Goal: Find specific page/section: Find specific page/section

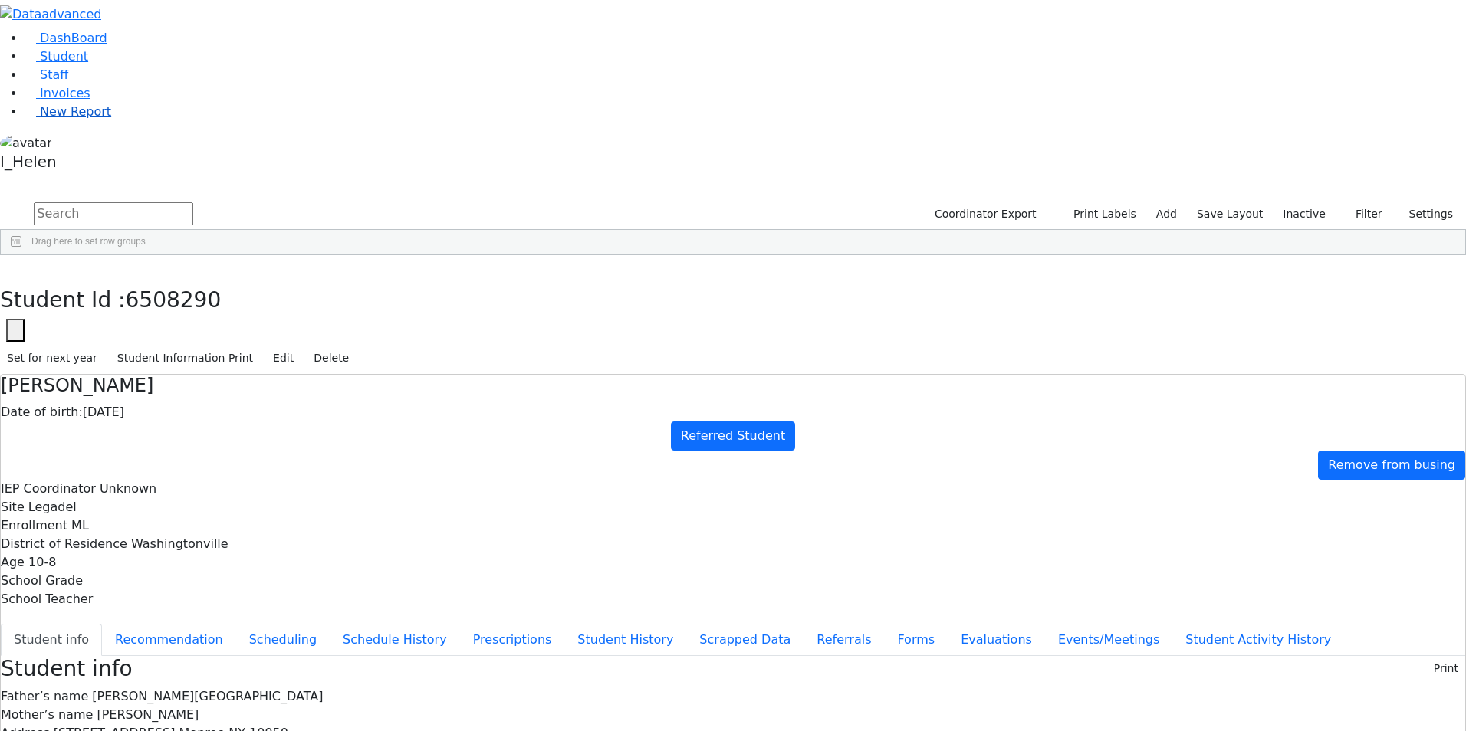
click at [56, 119] on span "New Report" at bounding box center [75, 111] width 71 height 15
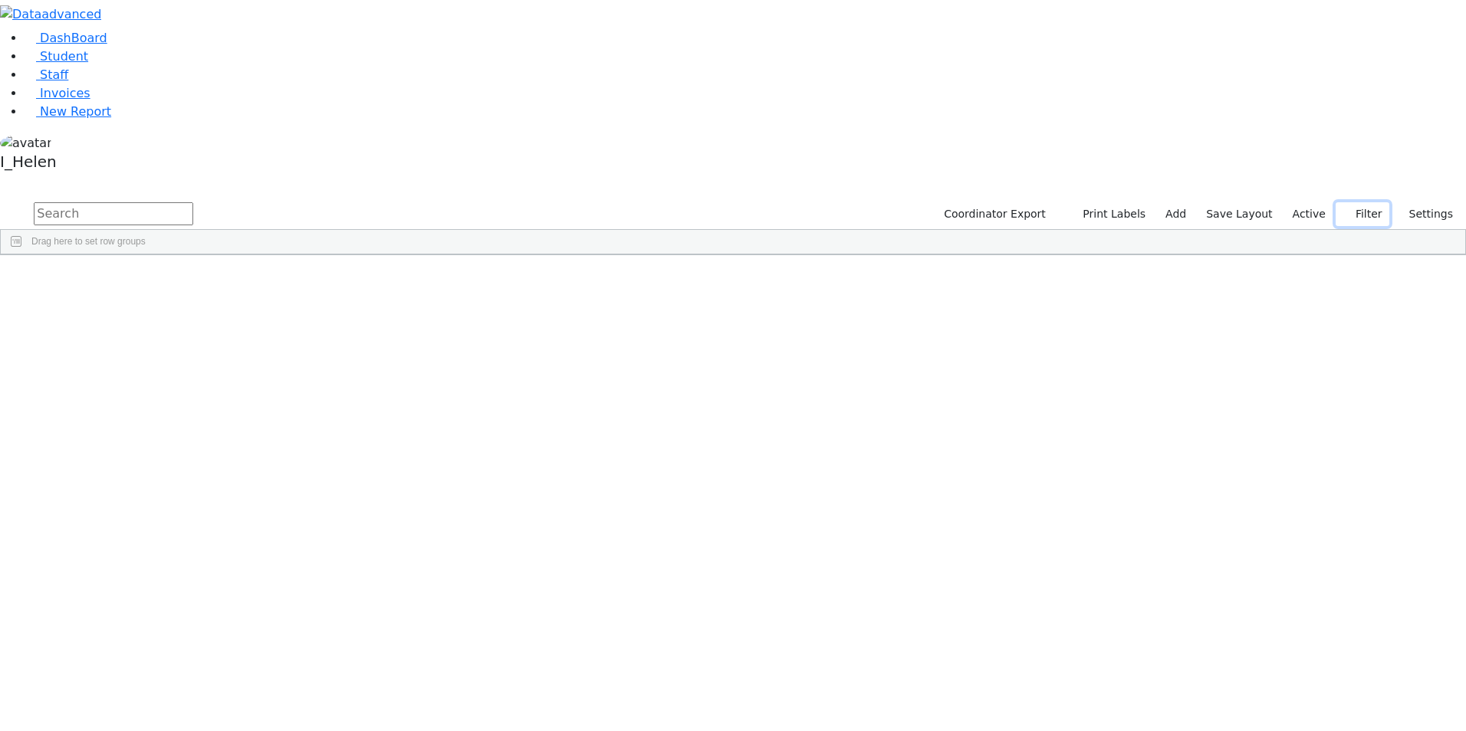
click at [1357, 202] on button "Filter" at bounding box center [1362, 214] width 54 height 24
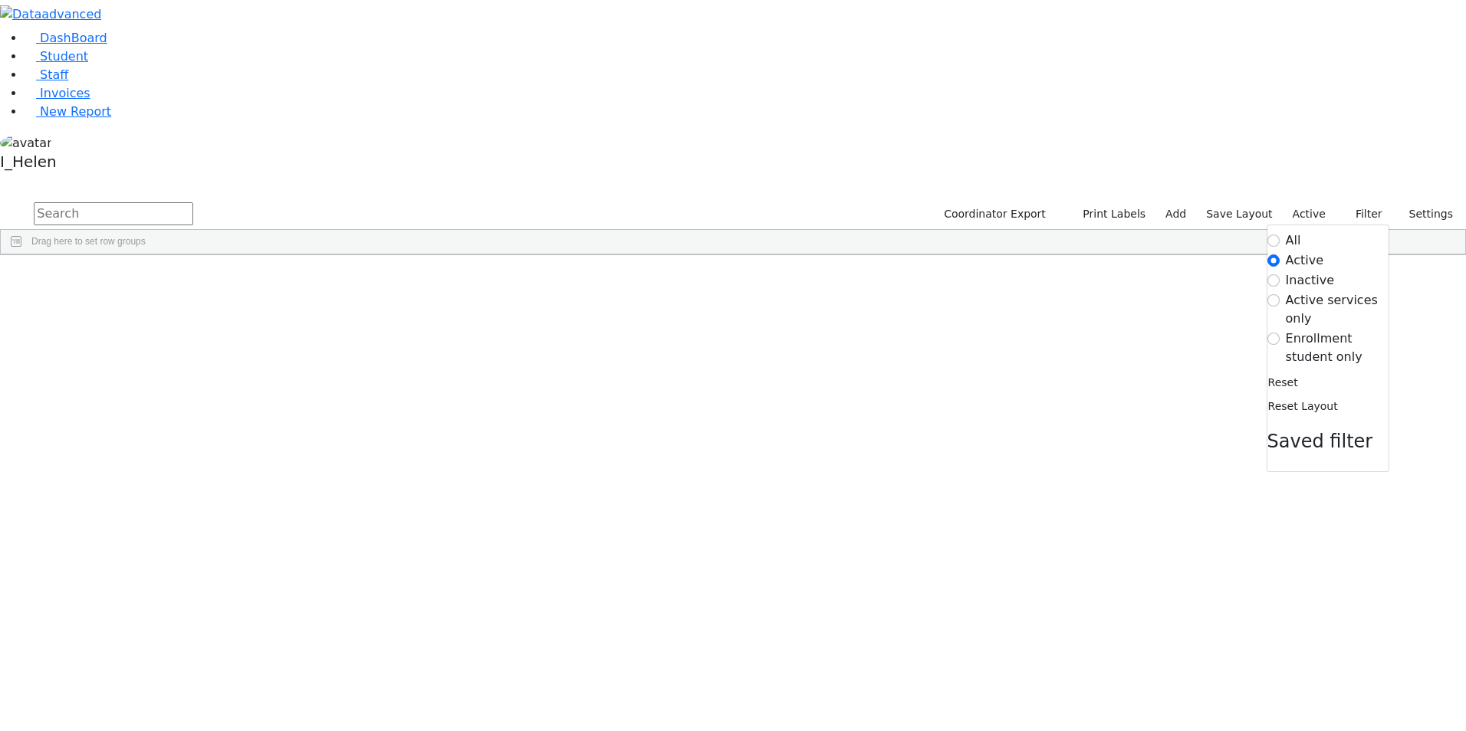
click at [1312, 330] on label "Enrollment student only" at bounding box center [1337, 348] width 103 height 37
click at [1279, 333] on input "Enrollment student only" at bounding box center [1273, 339] width 12 height 12
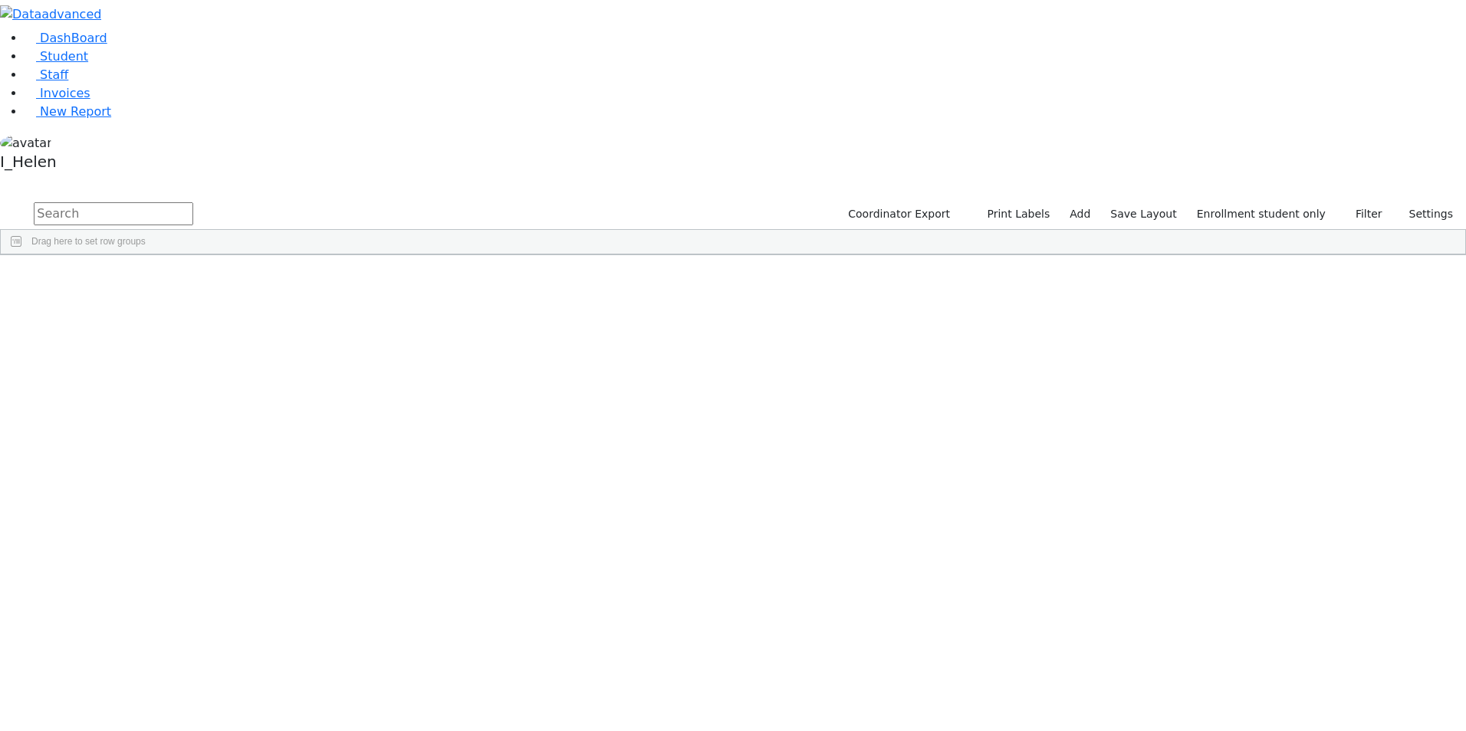
click at [86, 709] on div "65100419" at bounding box center [43, 719] width 85 height 21
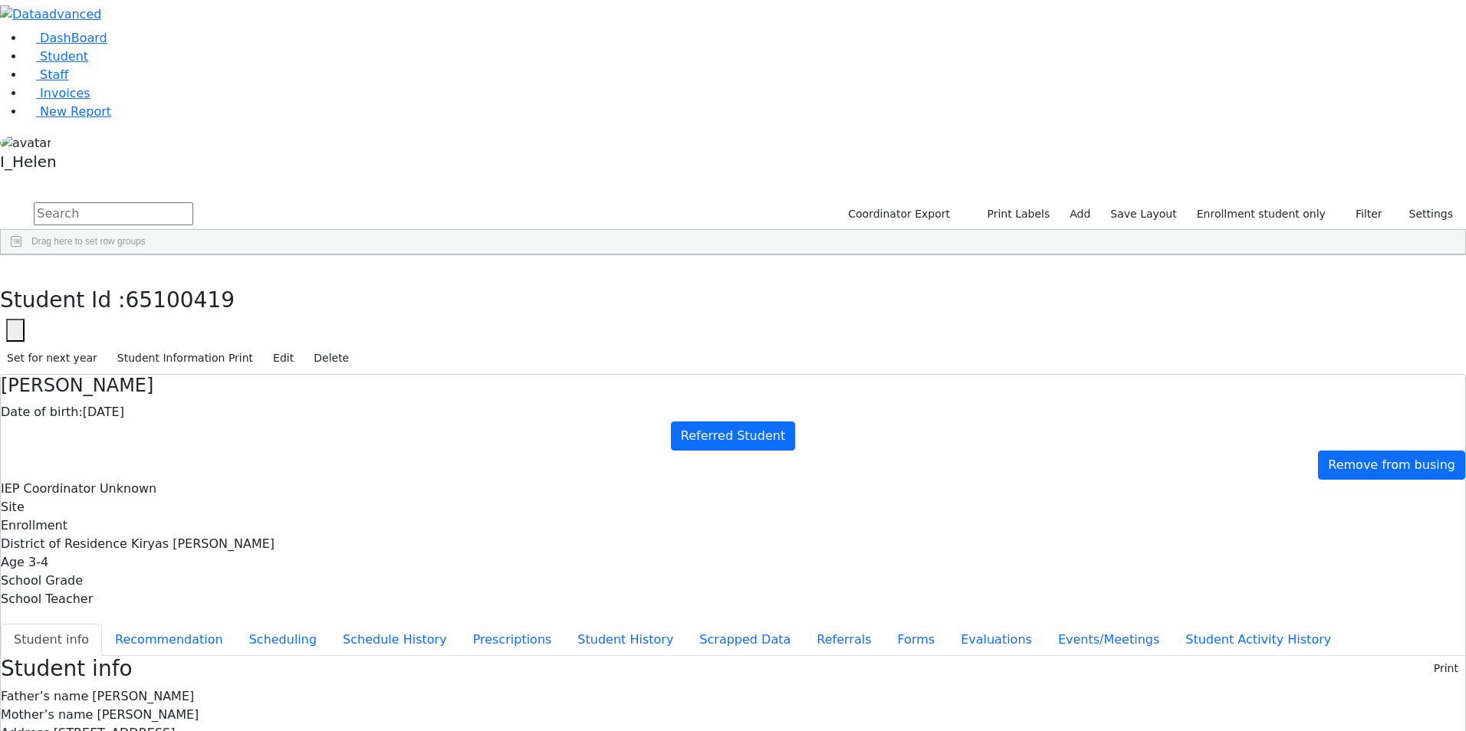
click at [319, 287] on h3 "Student Id : 65100419" at bounding box center [733, 300] width 1466 height 26
click at [15, 267] on icon "button" at bounding box center [11, 271] width 8 height 9
click at [176, 409] on div "[PERSON_NAME]" at bounding box center [131, 419] width 90 height 21
click at [1045, 624] on button "Events/Meetings" at bounding box center [1108, 640] width 127 height 32
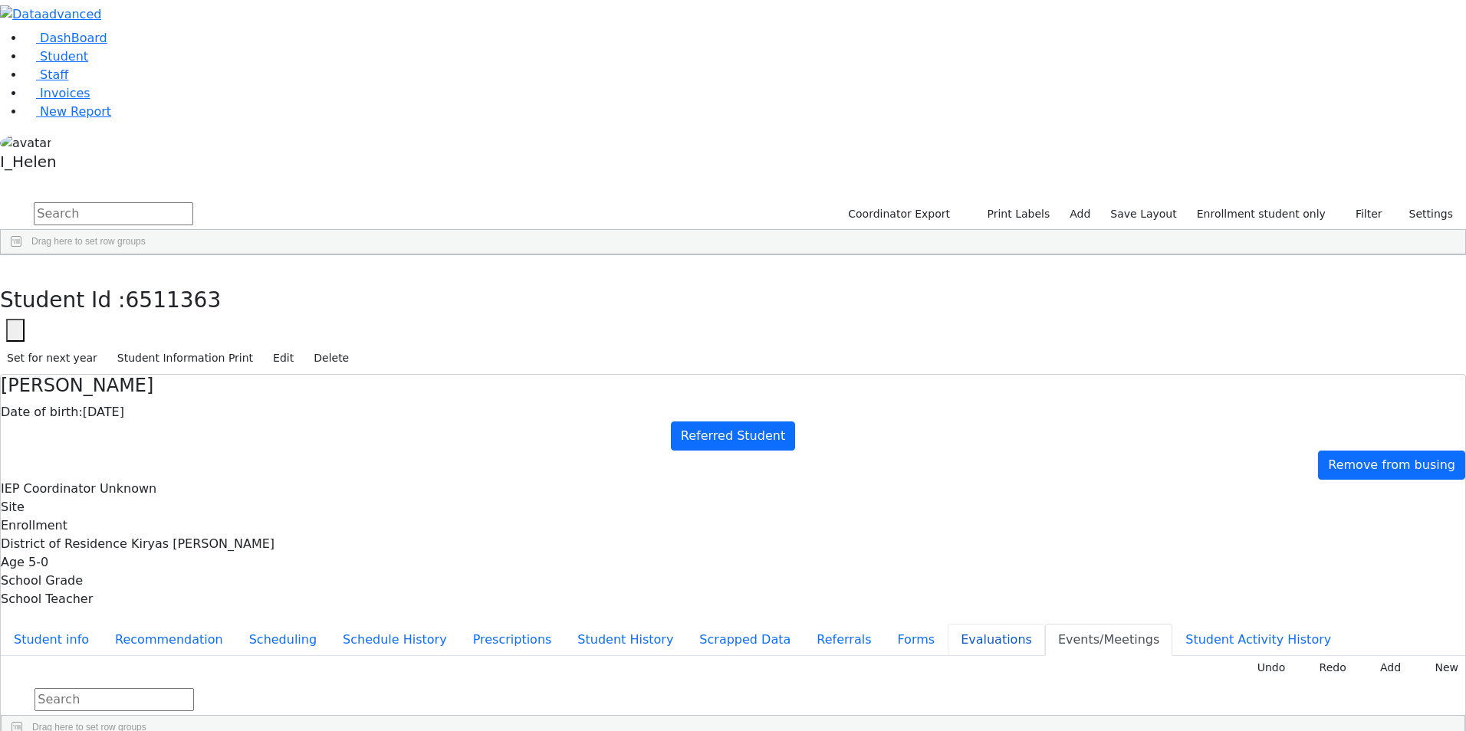
click at [947, 624] on button "Evaluations" at bounding box center [995, 640] width 97 height 32
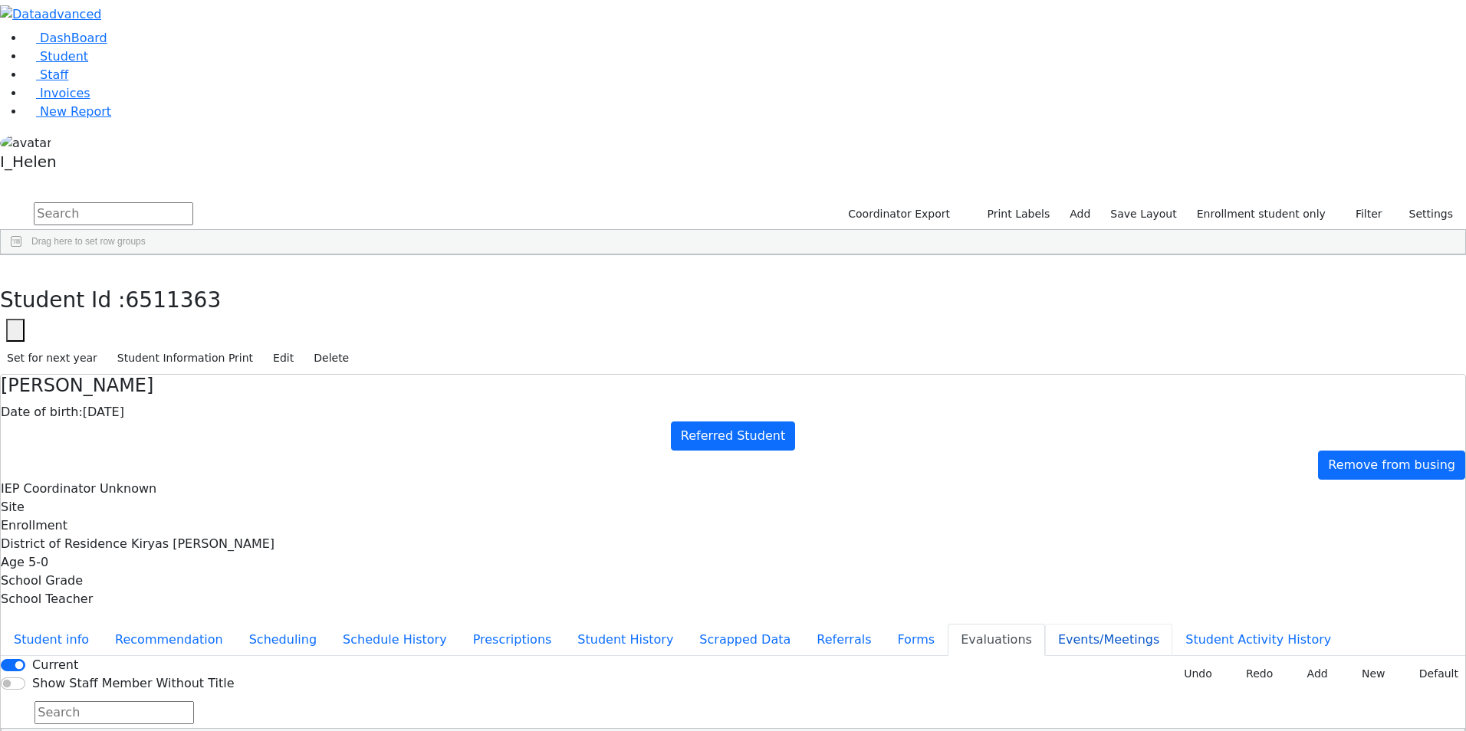
click at [1045, 624] on button "Events/Meetings" at bounding box center [1108, 640] width 127 height 32
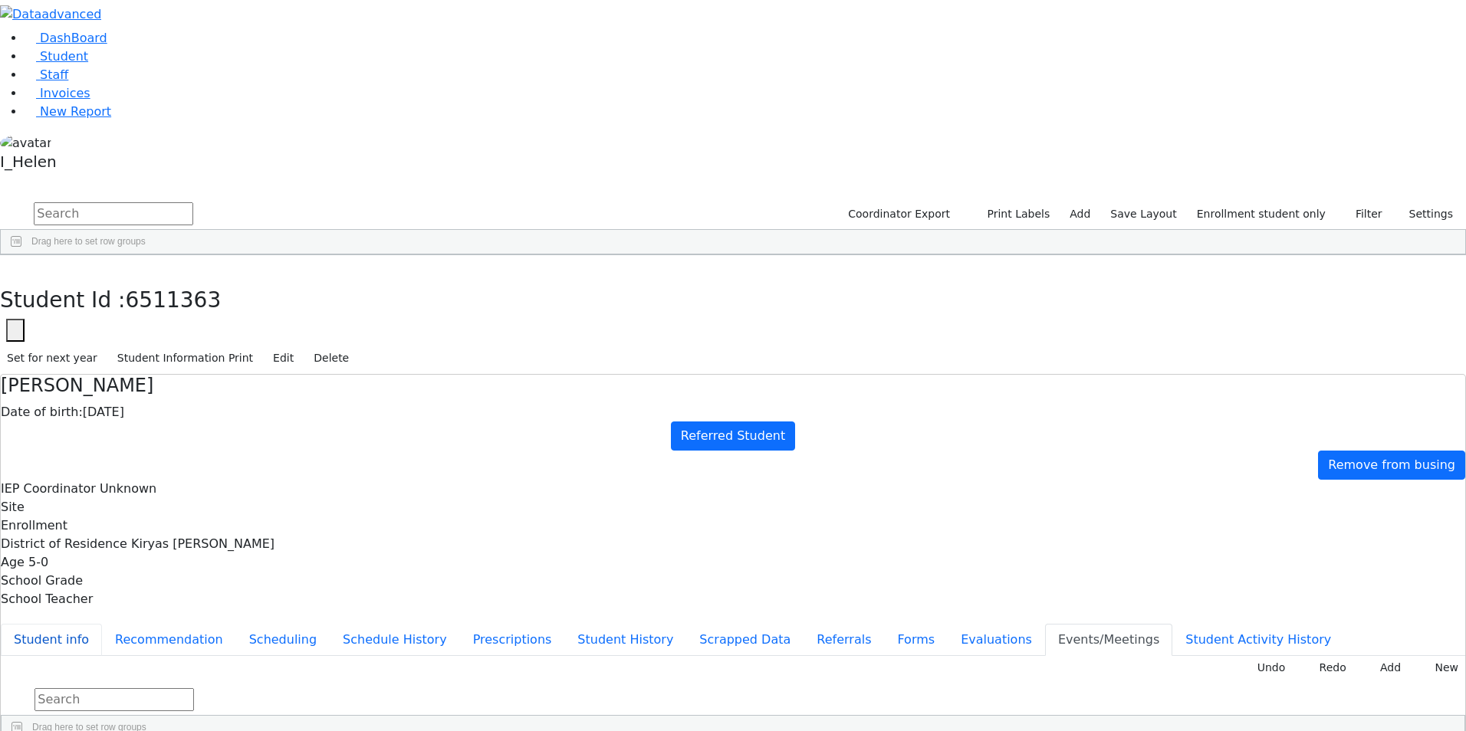
click at [102, 624] on button "Student info" at bounding box center [51, 640] width 101 height 32
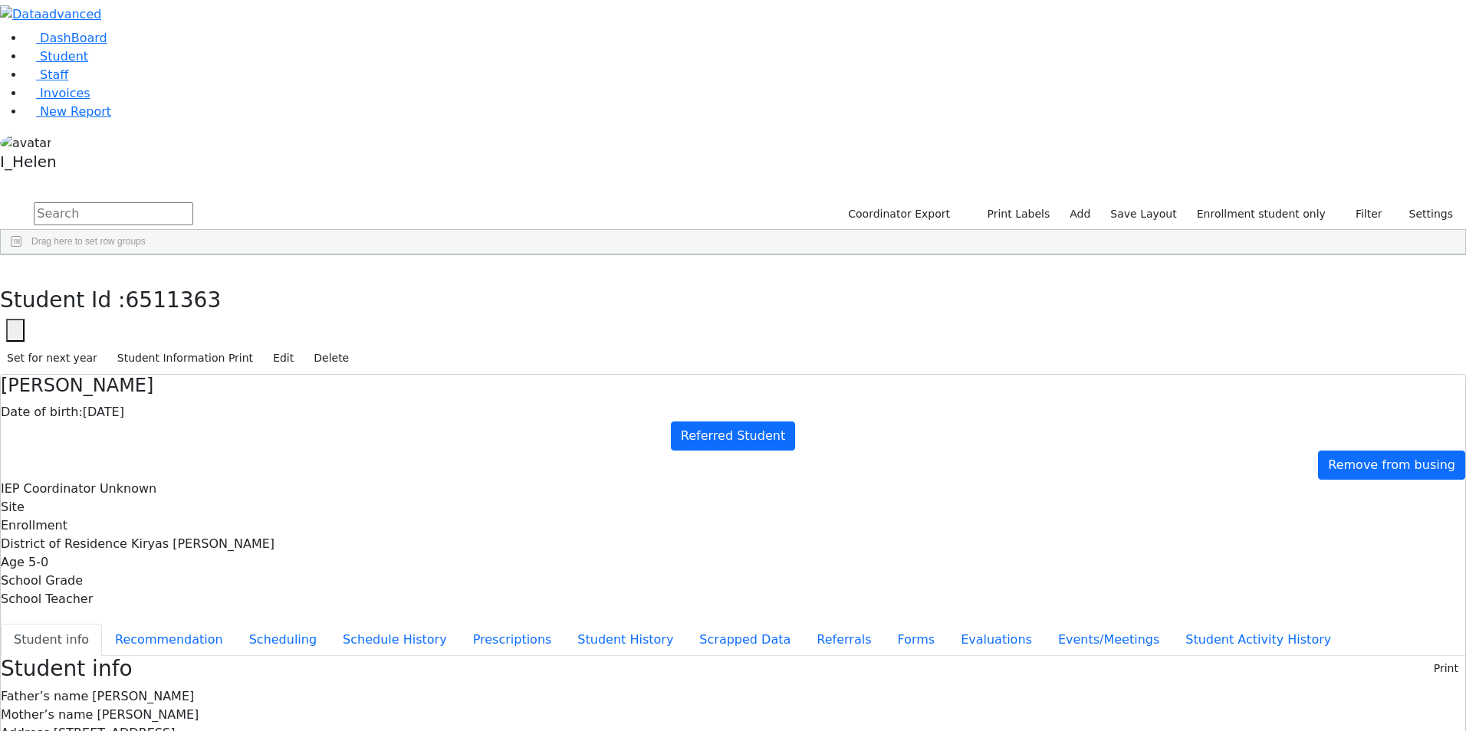
click at [297, 255] on div "Student Id : 6511363 Student Id 6511363 Cancel Save Set for next year Student I…" at bounding box center [733, 315] width 1466 height 120
click at [291, 8] on div "DashBoard Student Staff Invoices New Report 39" at bounding box center [733, 597] width 1466 height 1194
click at [15, 267] on icon "button" at bounding box center [11, 271] width 8 height 9
click at [176, 709] on div "Gruber" at bounding box center [131, 719] width 90 height 21
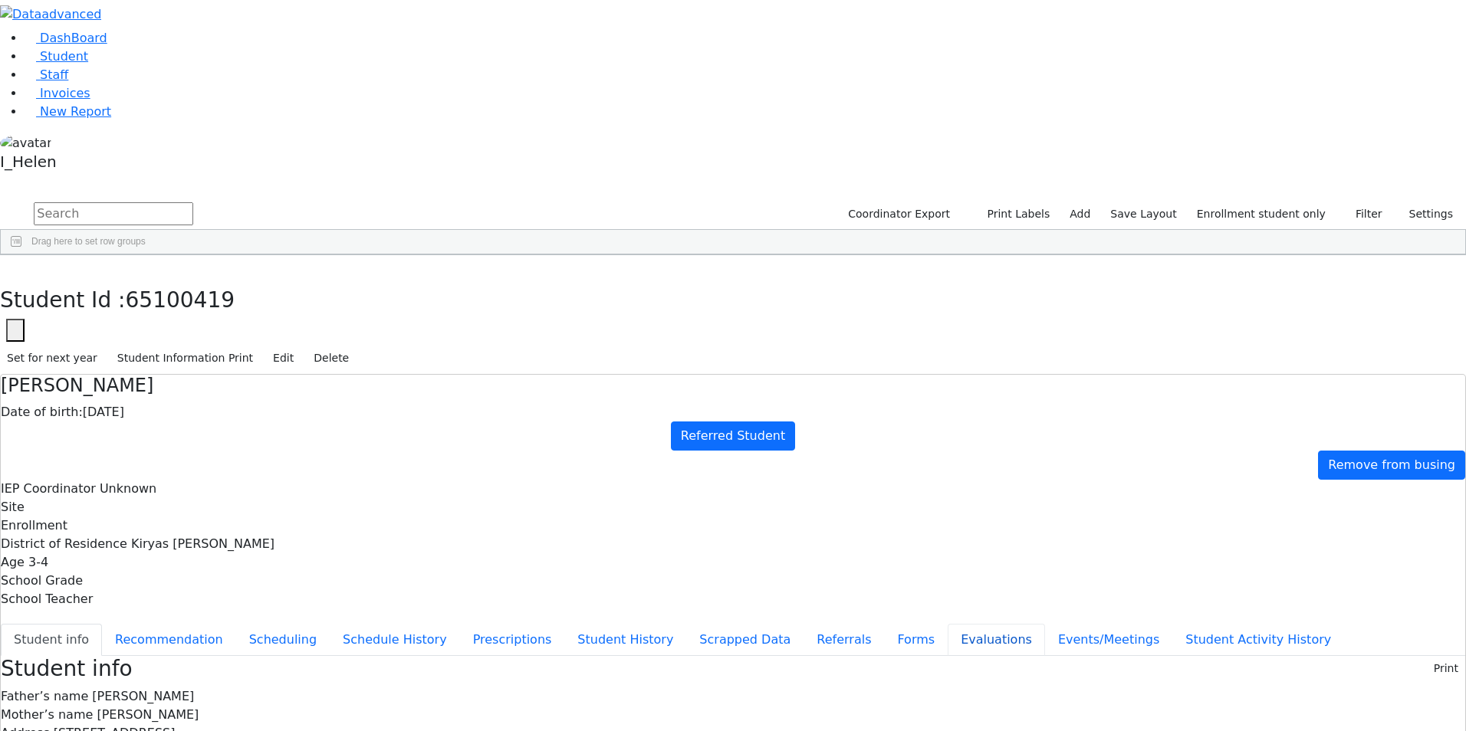
click at [947, 624] on button "Evaluations" at bounding box center [995, 640] width 97 height 32
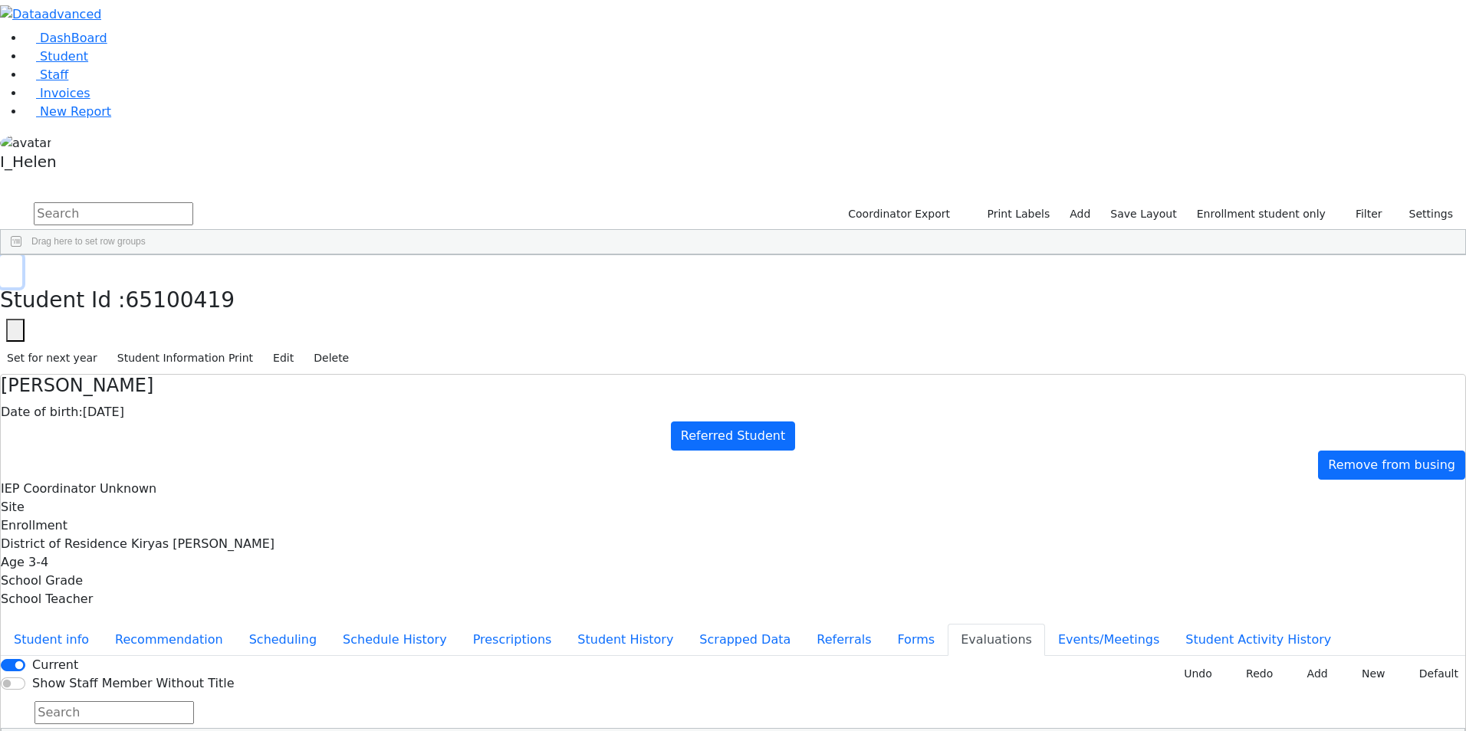
click at [15, 267] on icon "button" at bounding box center [11, 271] width 8 height 9
click at [57, 82] on span "Staff" at bounding box center [54, 74] width 28 height 15
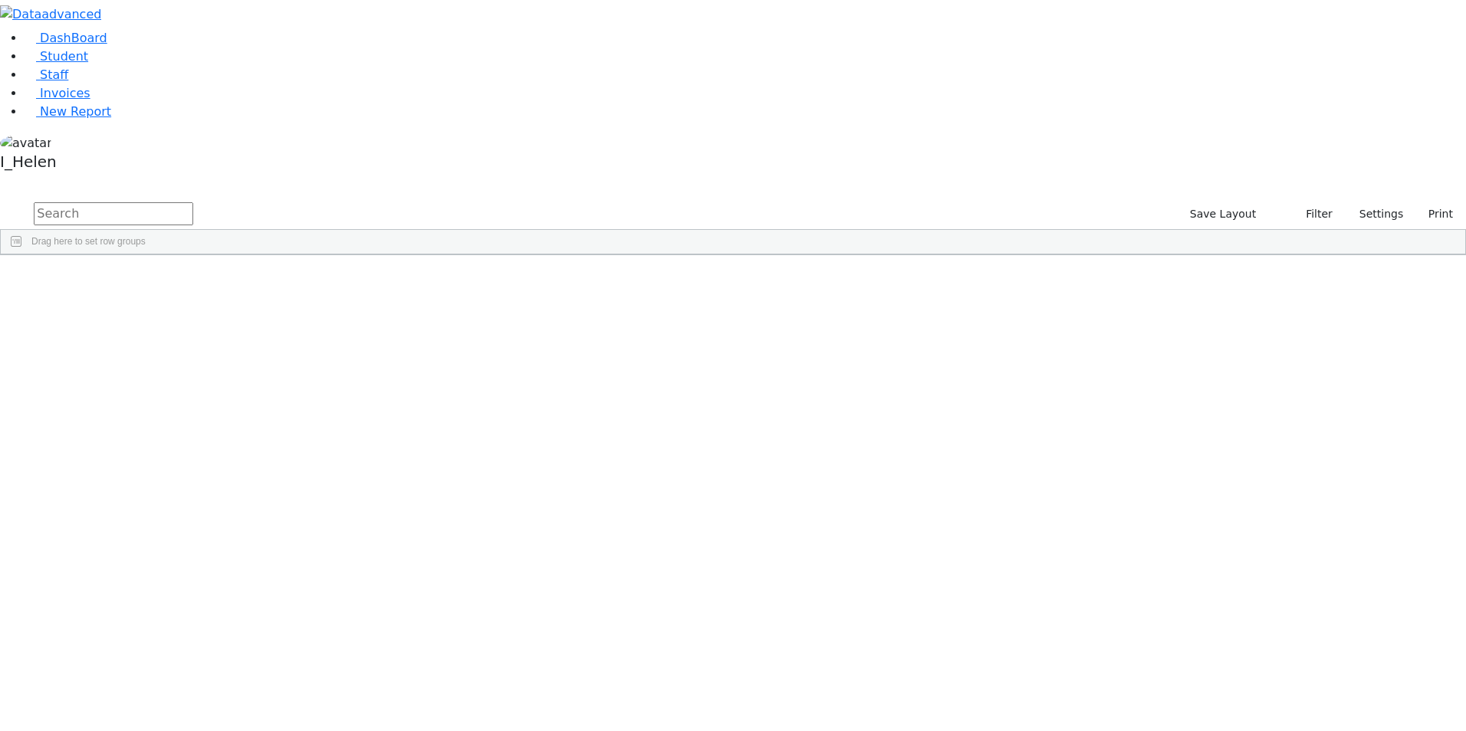
click at [193, 202] on input "text" at bounding box center [113, 213] width 159 height 23
drag, startPoint x: 307, startPoint y: 67, endPoint x: 196, endPoint y: 79, distance: 111.7
click at [193, 200] on form "[PERSON_NAME]" at bounding box center [96, 214] width 193 height 29
type input "fleg"
click at [58, 64] on span "Student" at bounding box center [64, 56] width 48 height 15
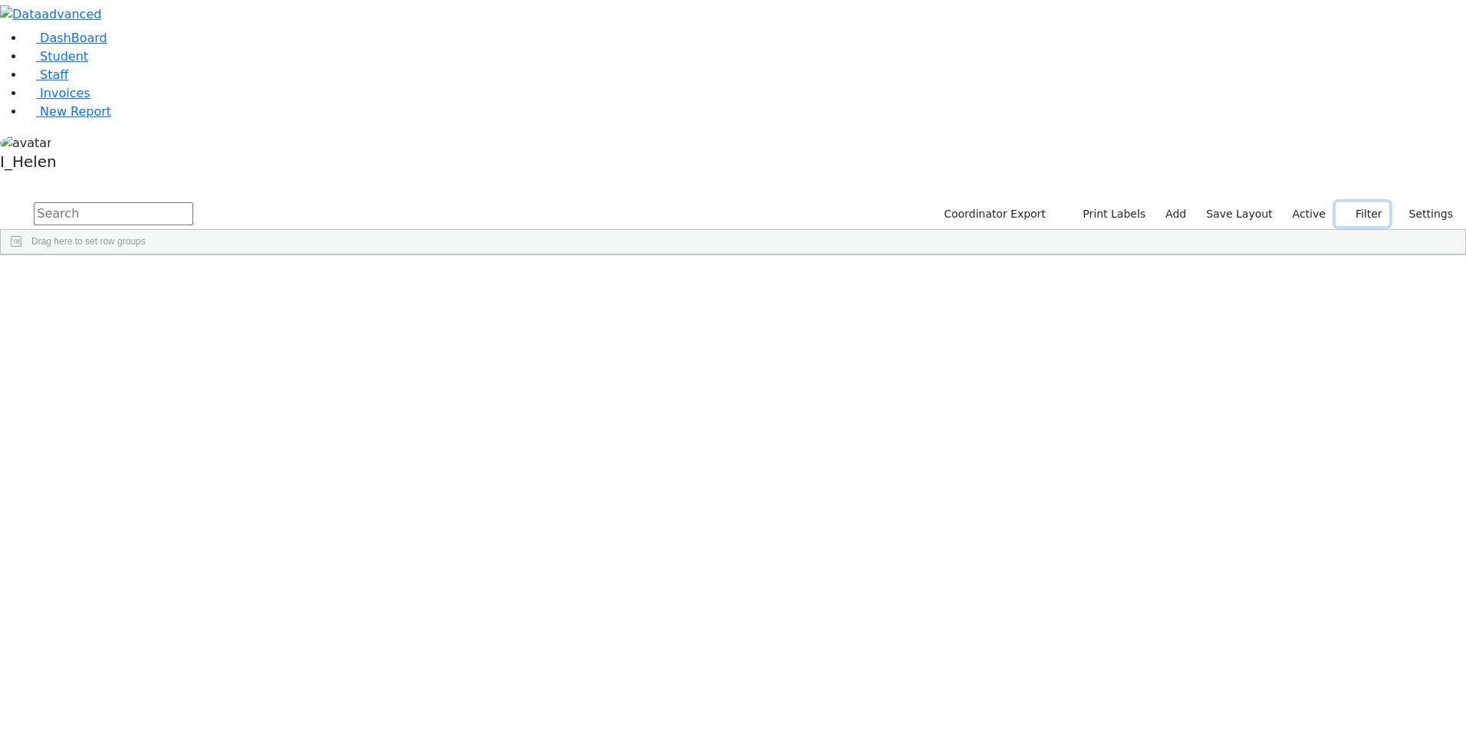
click at [1356, 202] on button "Filter" at bounding box center [1362, 214] width 54 height 24
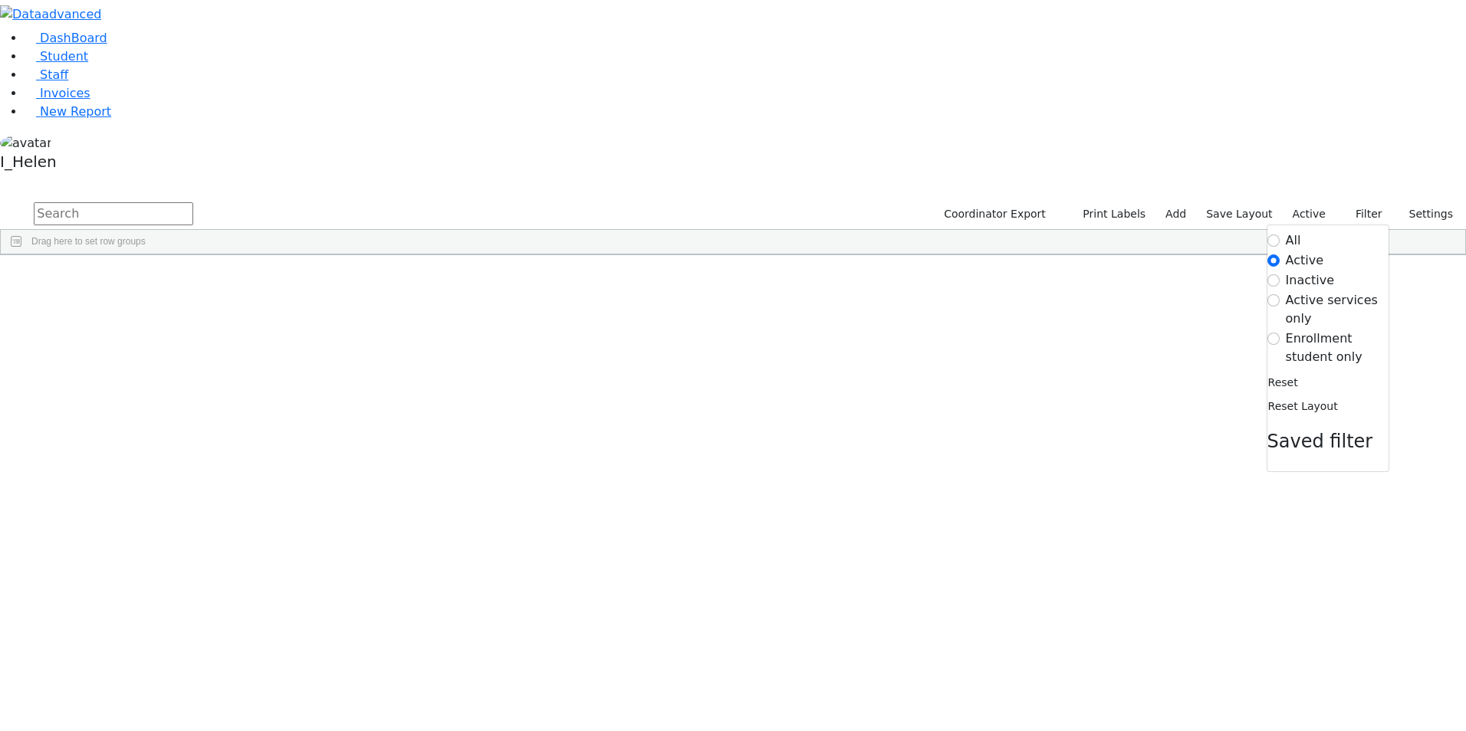
drag, startPoint x: 1302, startPoint y: 156, endPoint x: 1291, endPoint y: 159, distance: 11.2
click at [1299, 330] on label "Enrollment student only" at bounding box center [1337, 348] width 103 height 37
click at [1279, 333] on input "Enrollment student only" at bounding box center [1273, 339] width 12 height 12
